Goal: Task Accomplishment & Management: Manage account settings

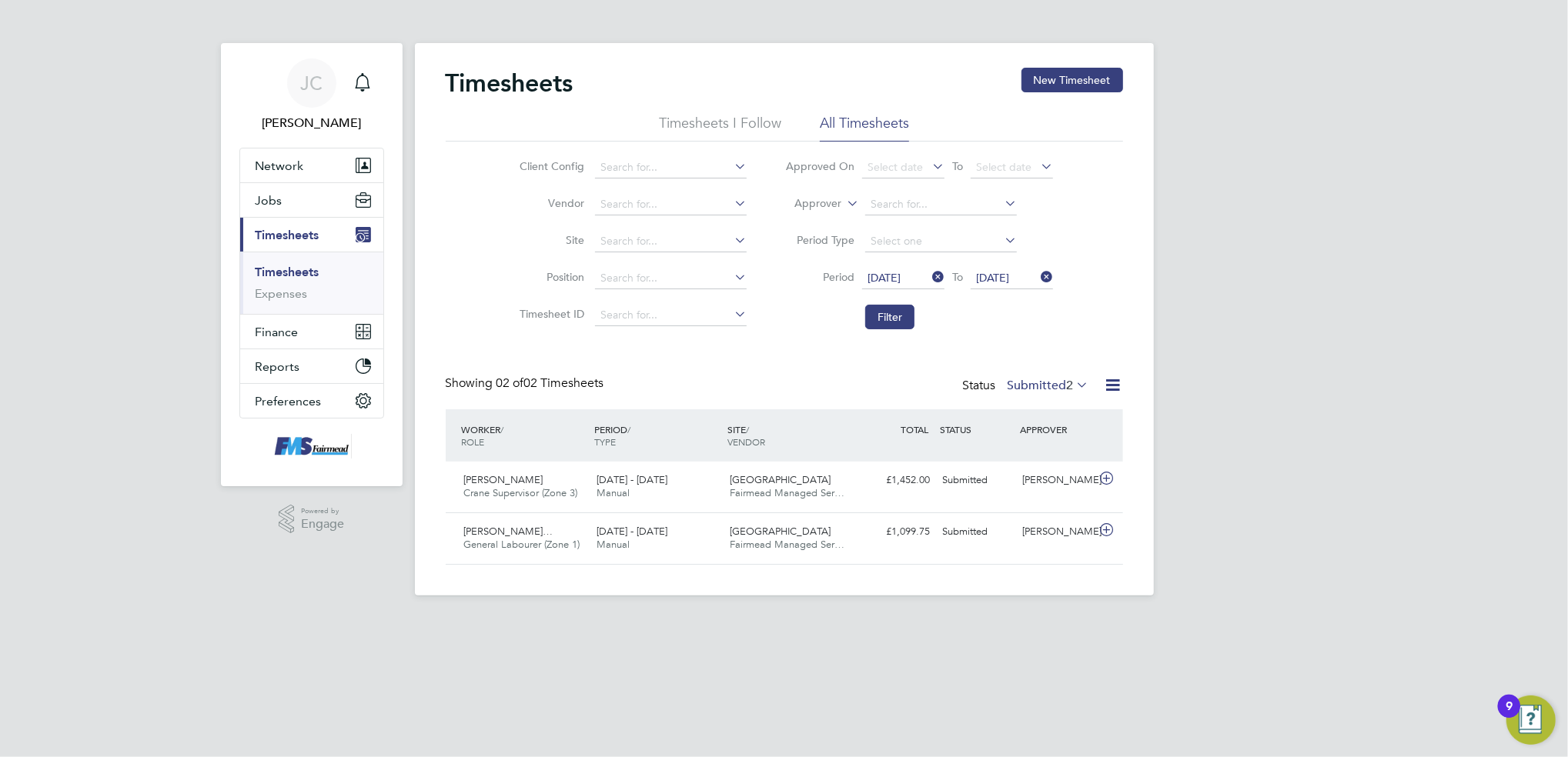
scroll to position [38, 134]
click at [1284, 190] on div "JC Joanne Conway Notifications Applications: Network Team Members Businesses Si…" at bounding box center [784, 310] width 1568 height 621
click at [1289, 215] on div "JC Joanne Conway Notifications Applications: Network Team Members Businesses Si…" at bounding box center [784, 310] width 1568 height 621
drag, startPoint x: 1289, startPoint y: 219, endPoint x: 1289, endPoint y: 210, distance: 9.0
click at [1289, 221] on div "JC Joanne Conway Notifications Applications: Network Team Members Businesses Si…" at bounding box center [784, 310] width 1568 height 621
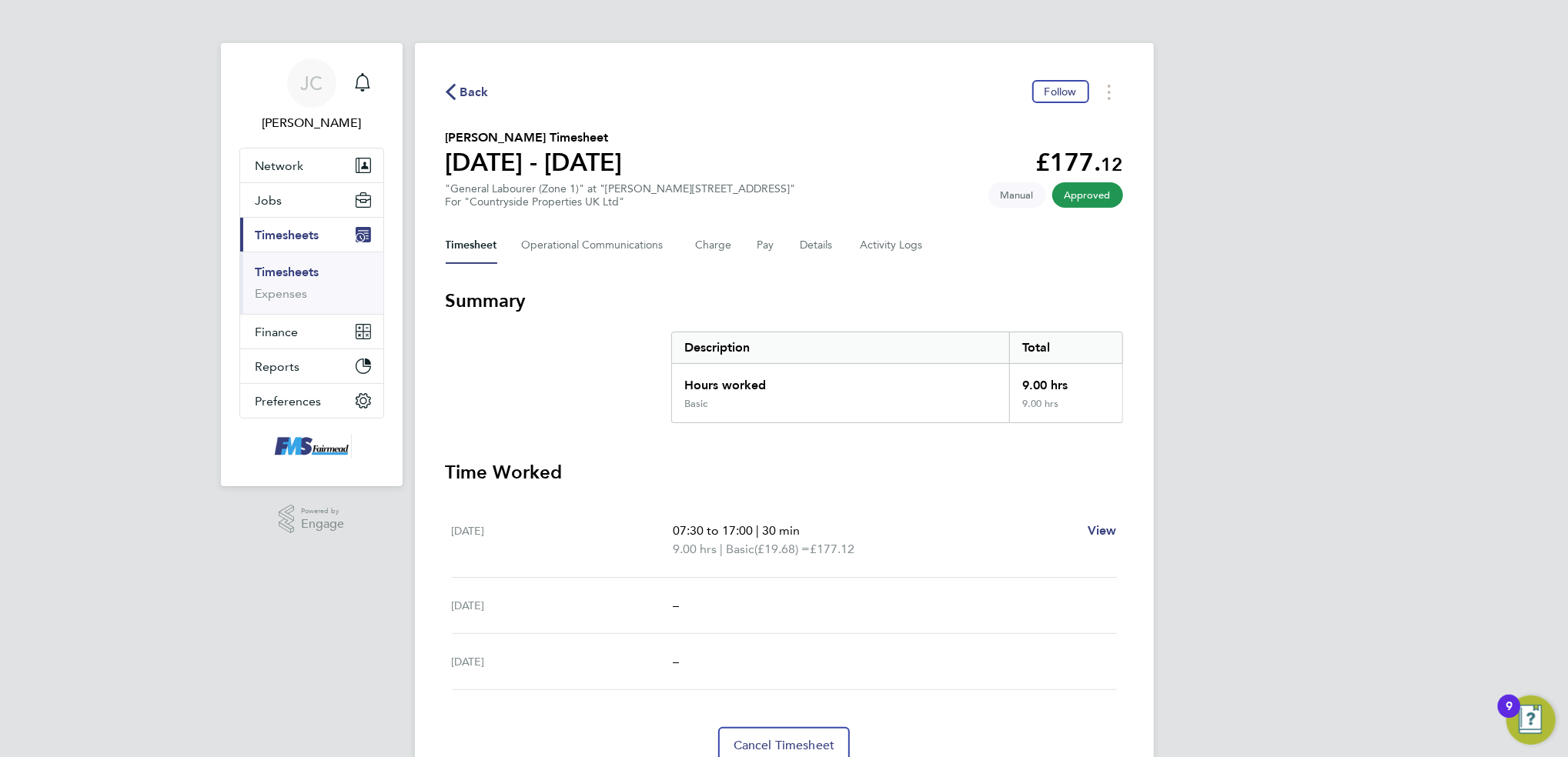
click at [1269, 385] on div "[PERSON_NAME] Notifications Applications: Network Team Members Businesses Sites…" at bounding box center [784, 413] width 1568 height 826
